Goal: Check status: Check status

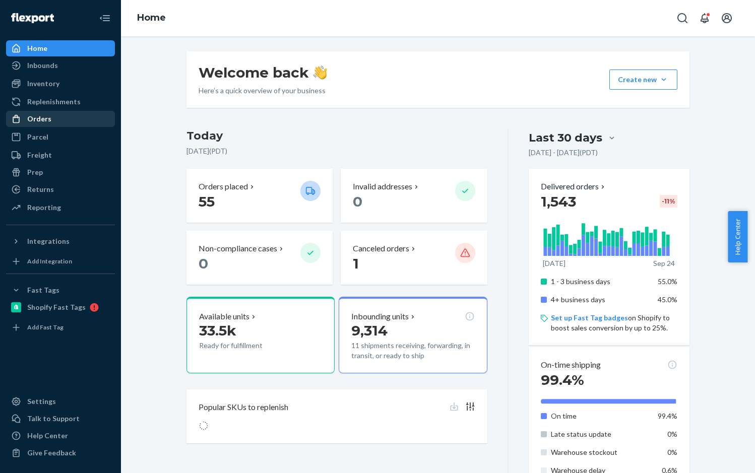
click at [35, 122] on div "Orders" at bounding box center [39, 119] width 24 height 10
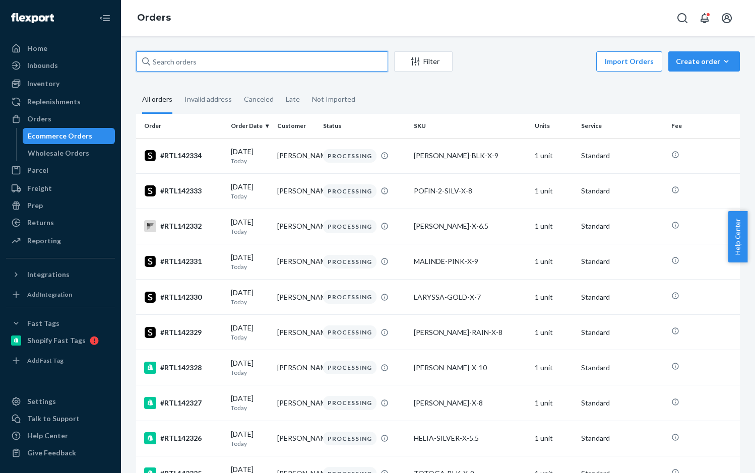
click at [200, 42] on div "Filter Import Orders Create order Ecommerce order Removal order All orders Inva…" at bounding box center [438, 254] width 634 height 437
paste input "RTL140915"
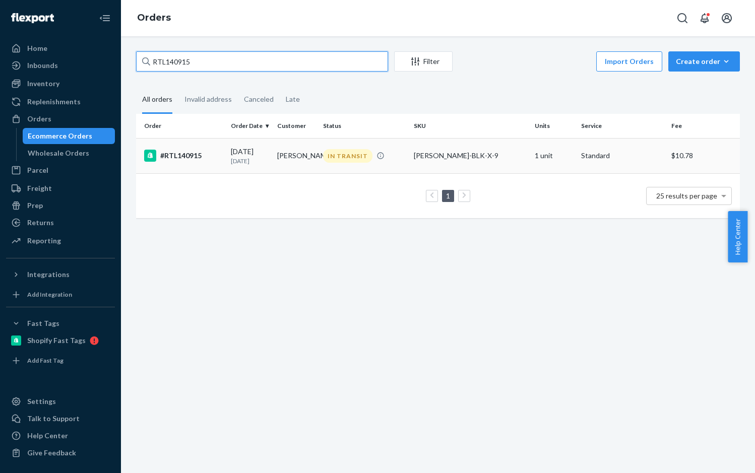
type input "RTL140915"
click at [188, 156] on div "#RTL140915" at bounding box center [183, 156] width 79 height 12
